Goal: Register for event/course

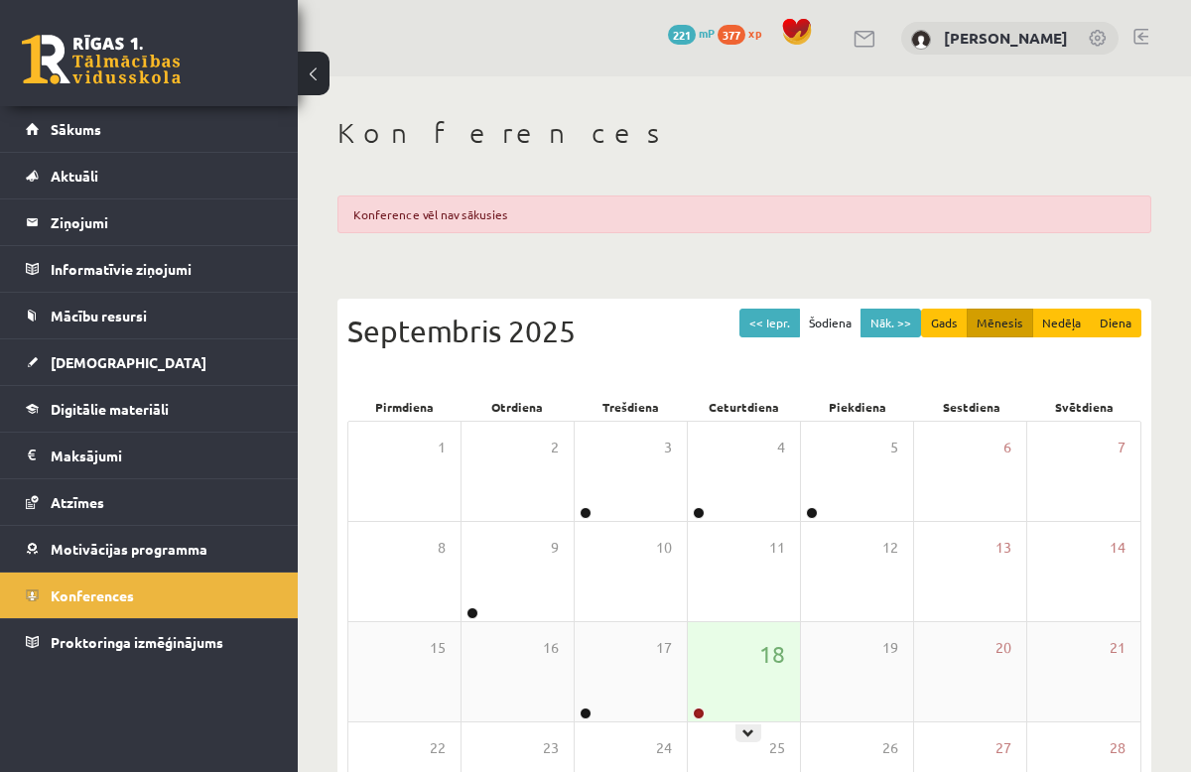
scroll to position [254, 0]
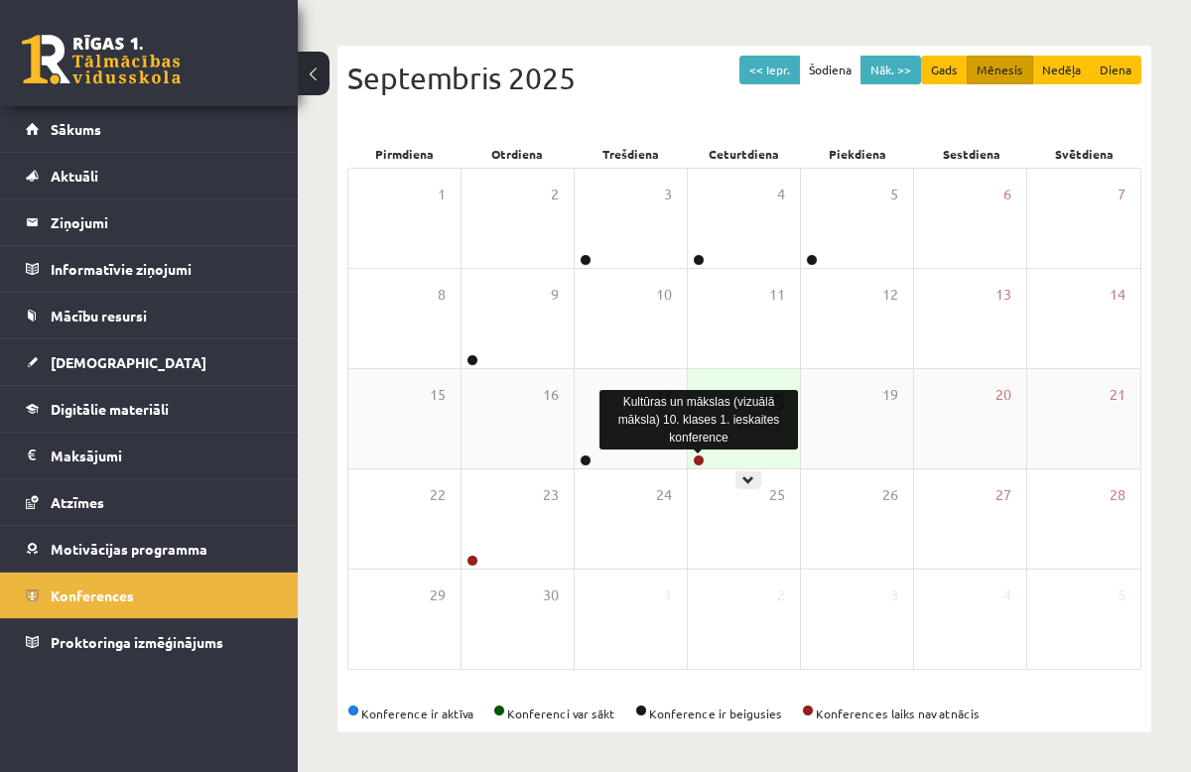
click at [697, 461] on link at bounding box center [699, 460] width 12 height 12
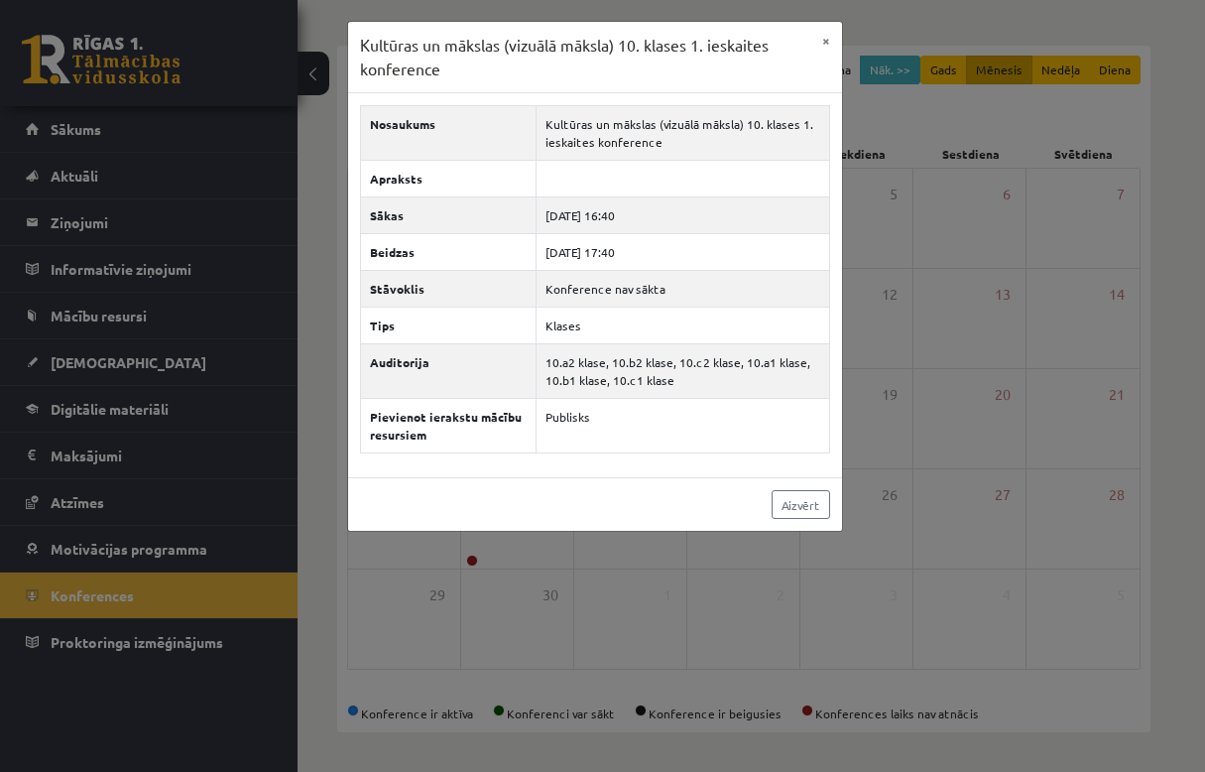
click at [482, 19] on div "Kultūras un mākslas (vizuālā māksla) 10. klases 1. ieskaites konference × Nosau…" at bounding box center [602, 386] width 1205 height 772
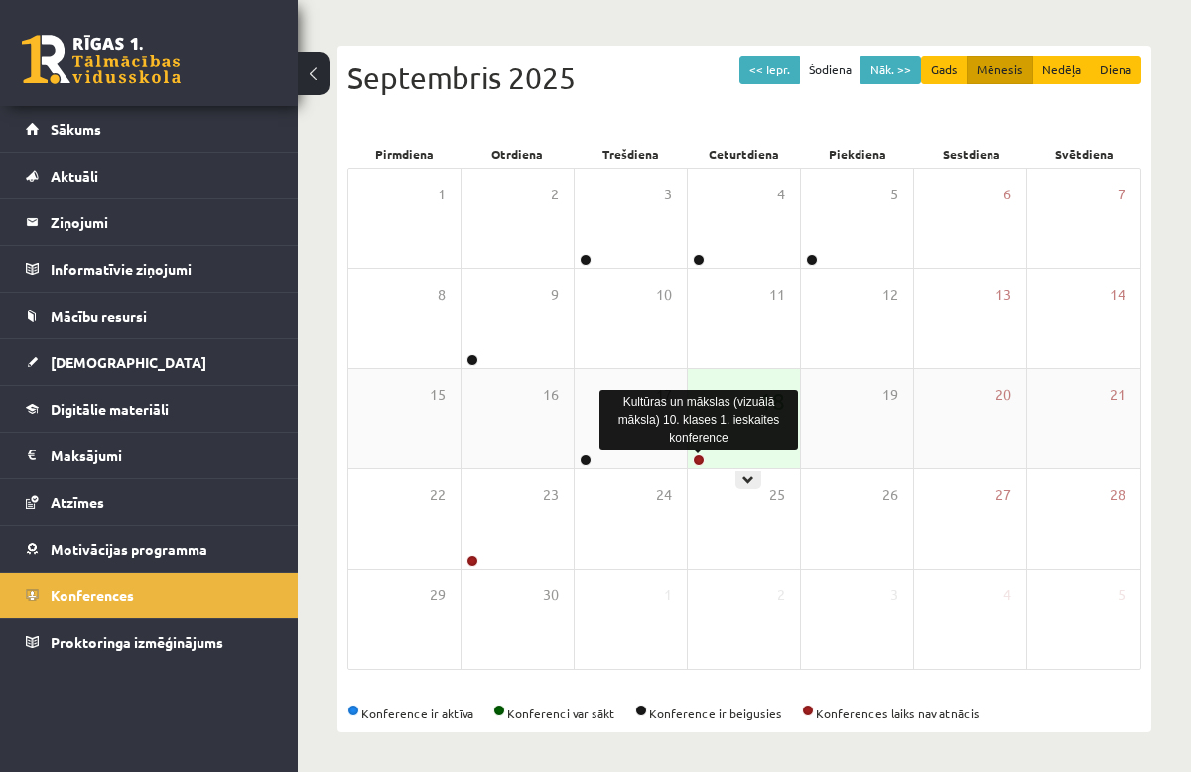
click at [696, 461] on link at bounding box center [699, 460] width 12 height 12
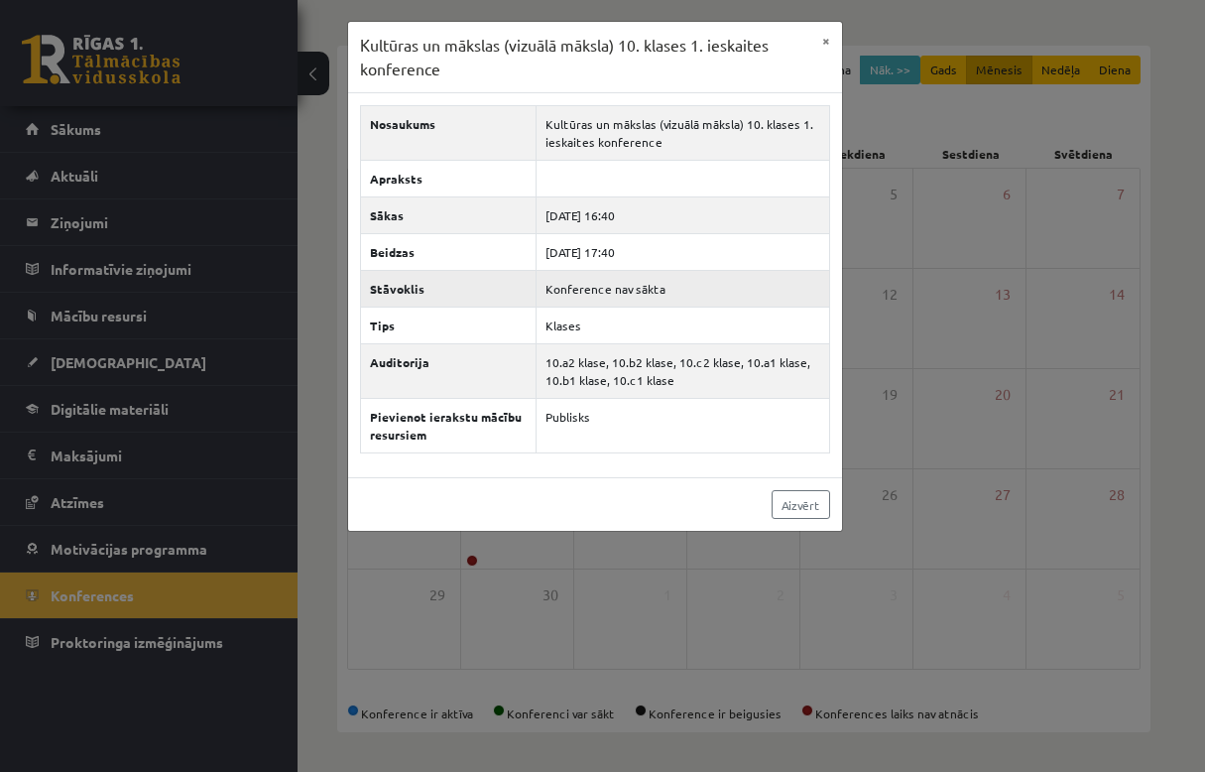
click at [632, 295] on td "Konference nav sākta" at bounding box center [684, 289] width 294 height 37
click at [789, 507] on link "Aizvērt" at bounding box center [801, 504] width 59 height 29
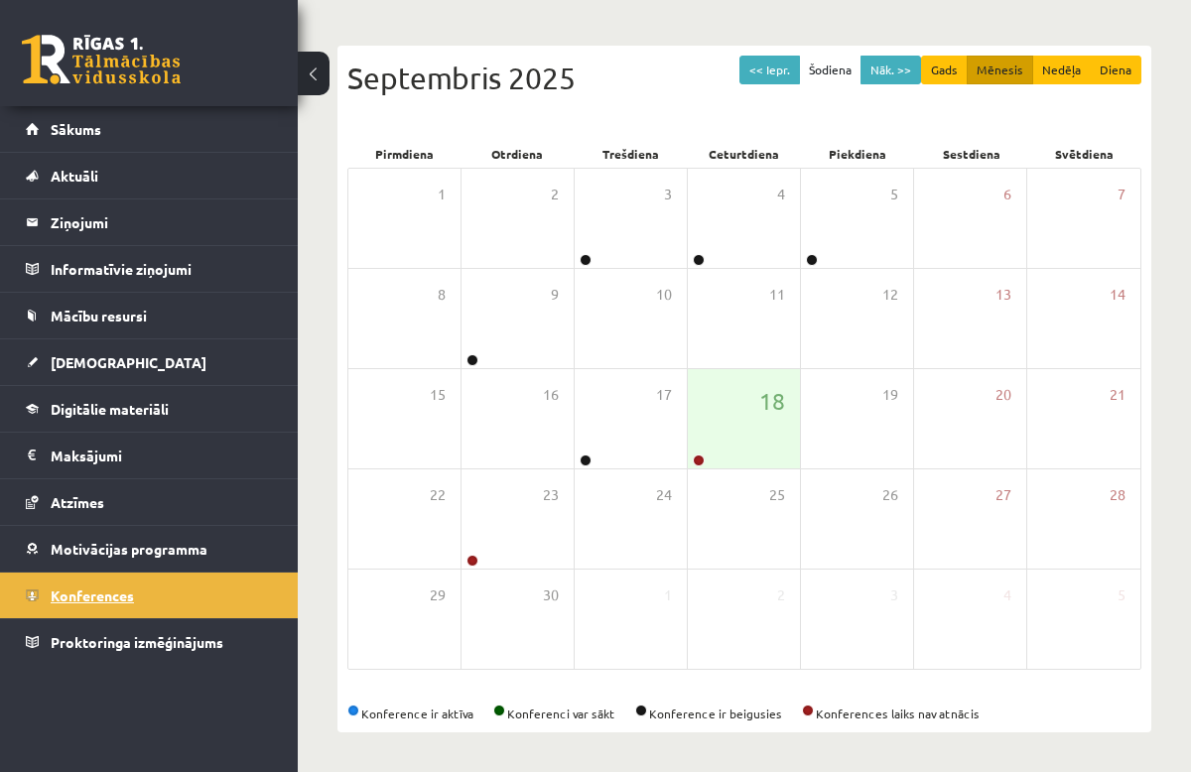
click at [81, 582] on link "Konferences" at bounding box center [149, 595] width 247 height 46
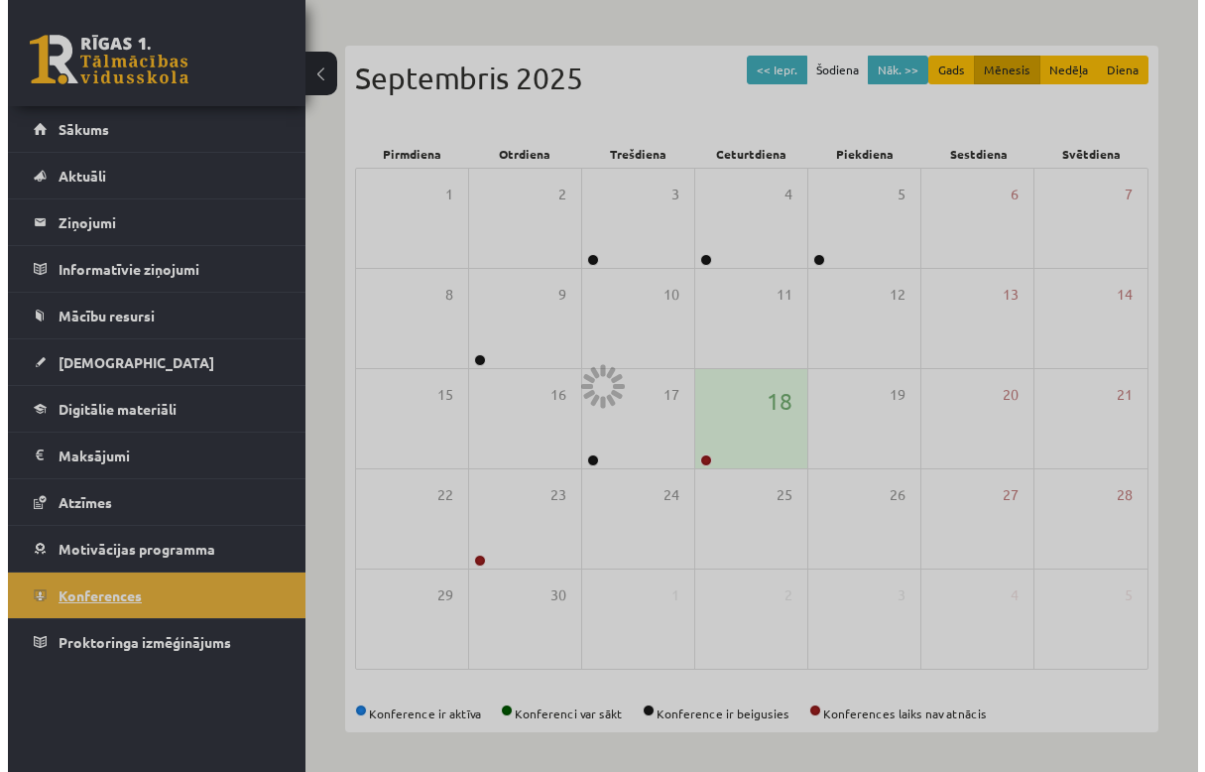
scroll to position [177, 0]
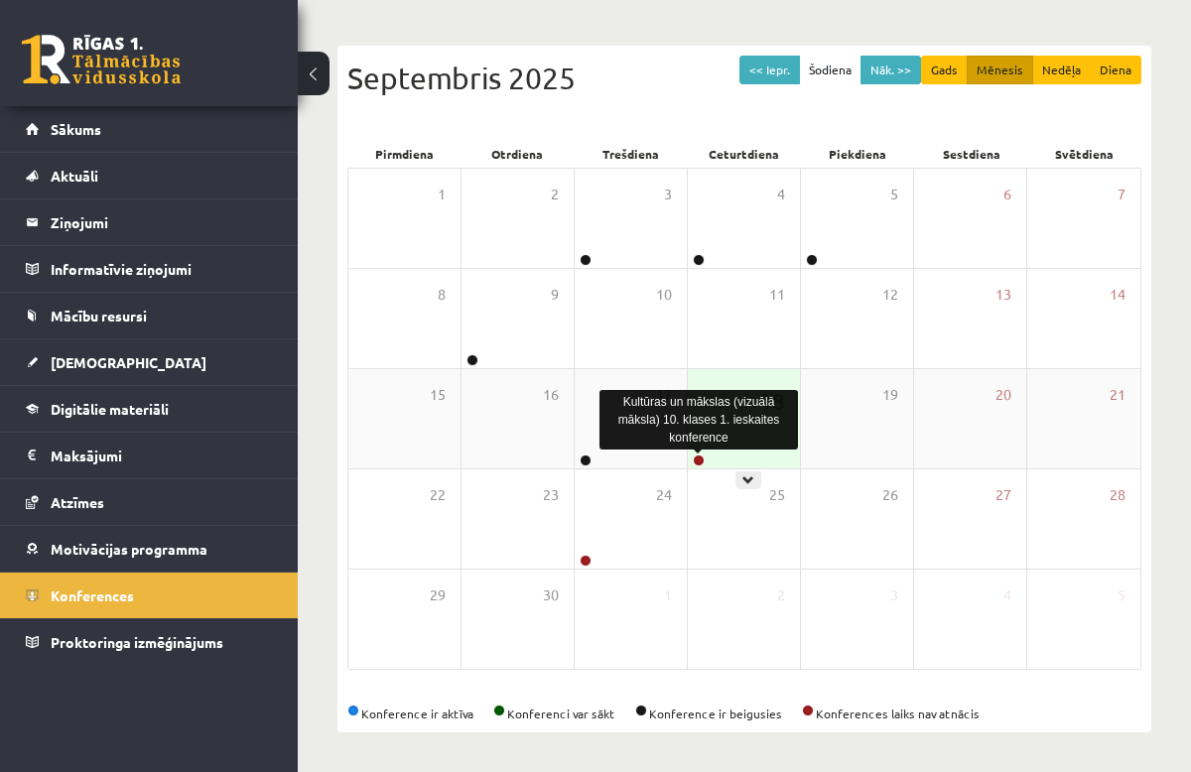
click at [698, 456] on link at bounding box center [699, 460] width 12 height 12
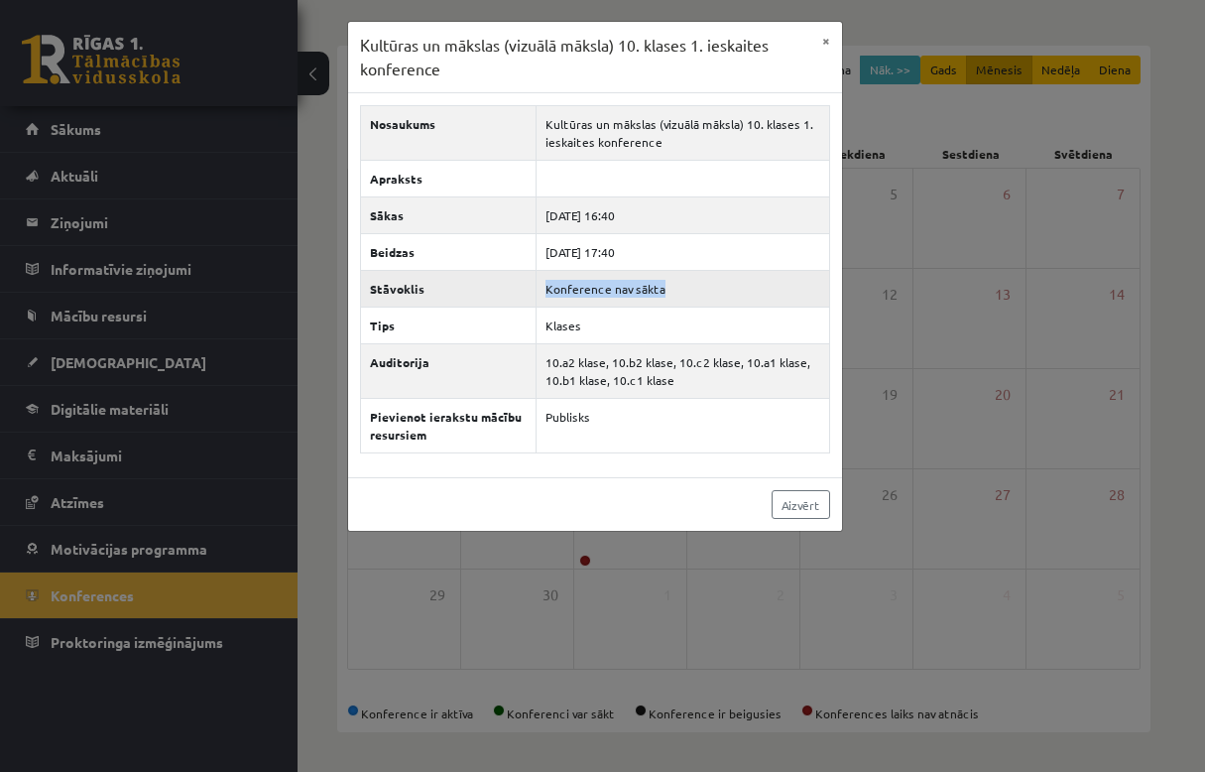
drag, startPoint x: 668, startPoint y: 292, endPoint x: 550, endPoint y: 295, distance: 118.1
click at [550, 295] on td "Konference nav sākta" at bounding box center [684, 289] width 294 height 37
click at [552, 295] on td "Konference nav sākta" at bounding box center [684, 289] width 294 height 37
click at [621, 6] on div "Kultūras un mākslas (vizuālā māksla) 10. klases 1. ieskaites konference × Nosau…" at bounding box center [602, 386] width 1205 height 772
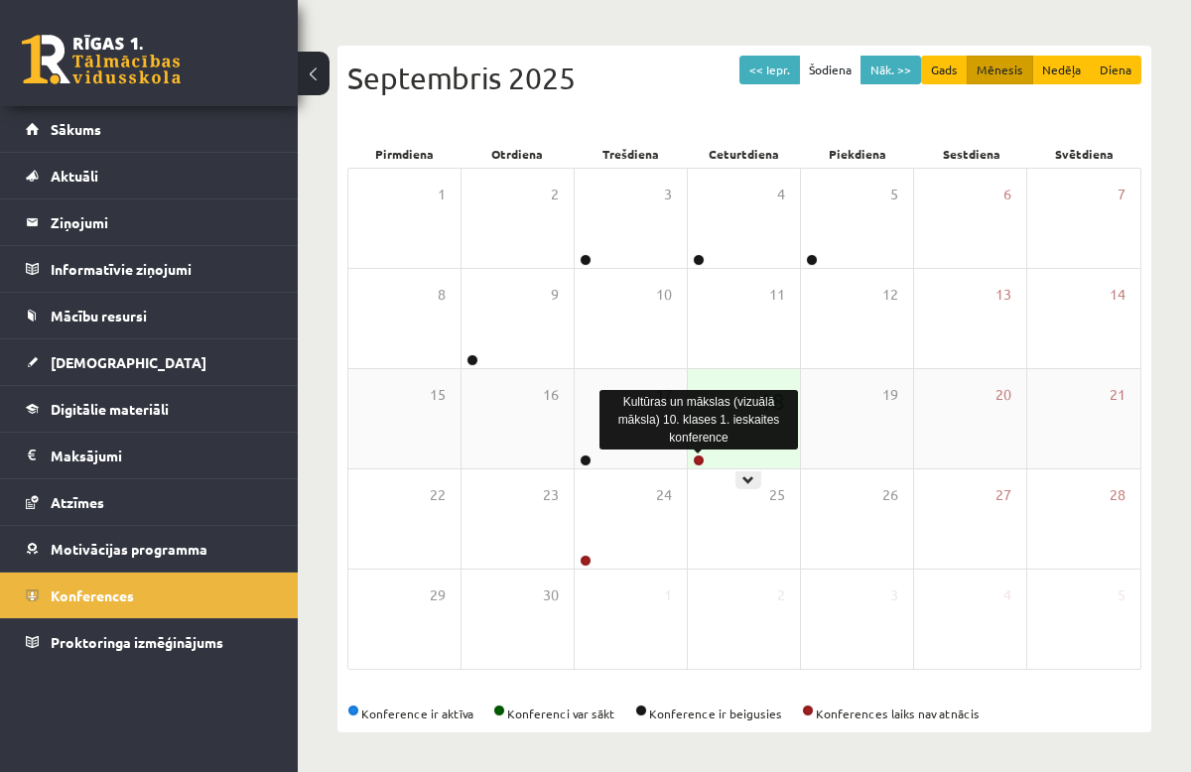
click at [700, 456] on link at bounding box center [699, 460] width 12 height 12
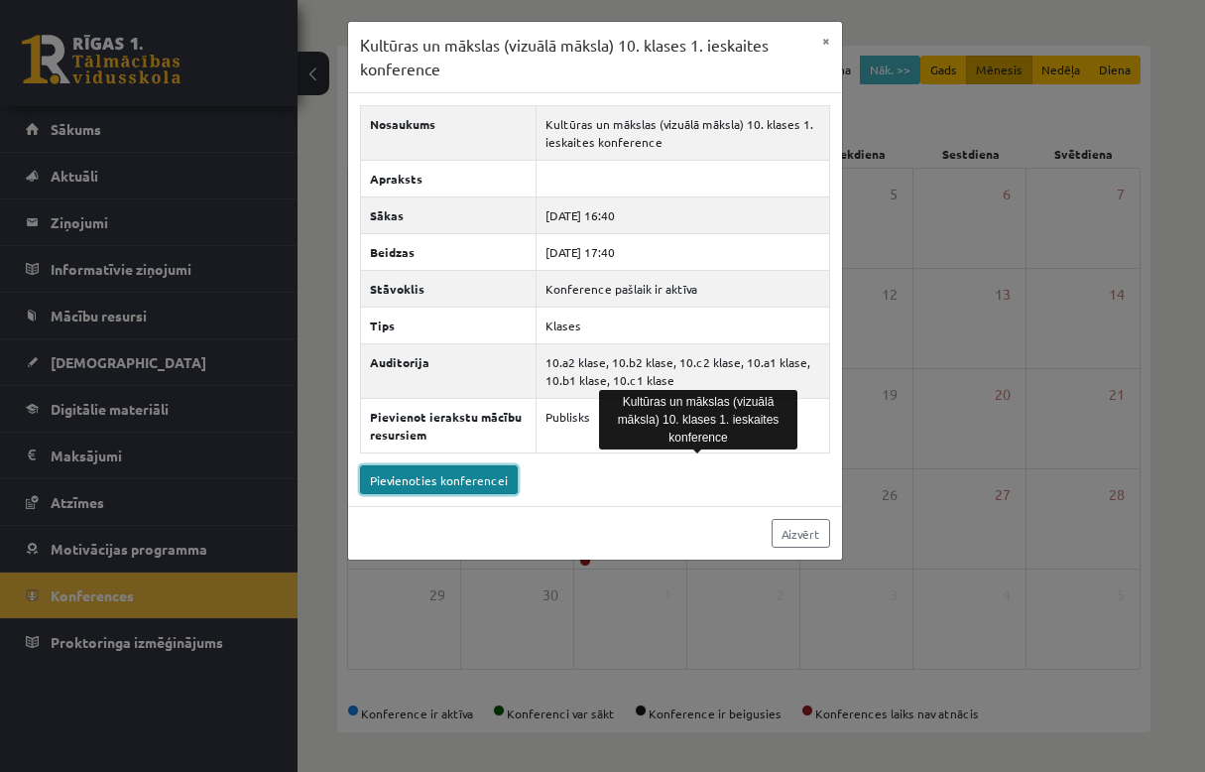
click at [474, 475] on link "Pievienoties konferencei" at bounding box center [439, 479] width 158 height 29
